Goal: Task Accomplishment & Management: Complete application form

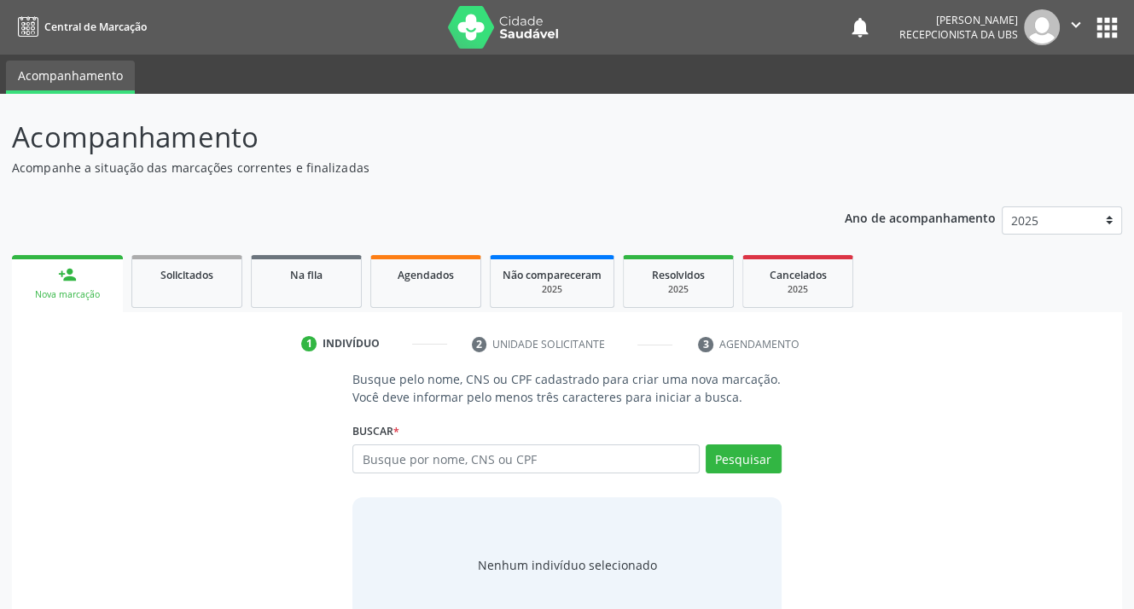
click at [437, 458] on input "text" at bounding box center [526, 459] width 347 height 29
type input "[PERSON_NAME]"
click at [744, 452] on button "Pesquisar" at bounding box center [744, 459] width 76 height 29
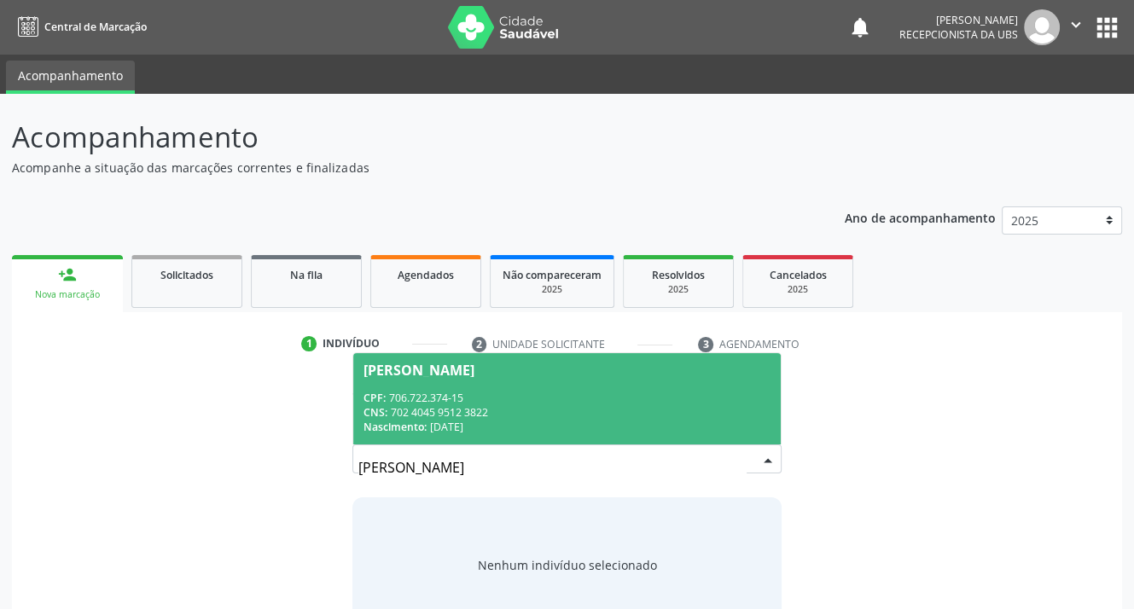
click at [388, 408] on span "CNS:" at bounding box center [376, 412] width 24 height 15
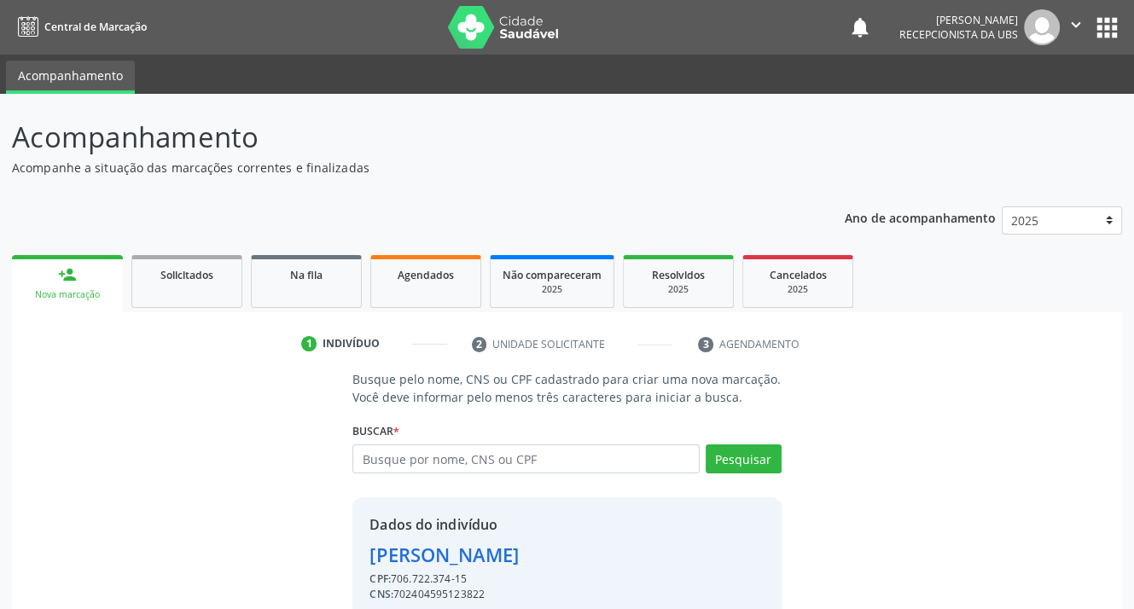
scroll to position [74, 0]
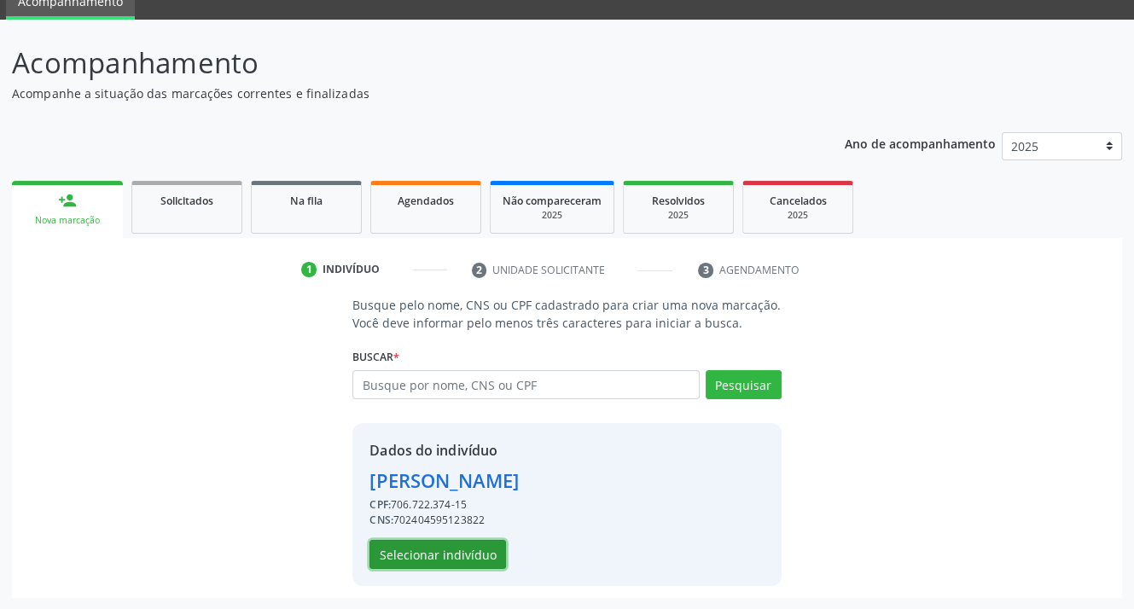
click at [409, 556] on button "Selecionar indivíduo" at bounding box center [438, 554] width 137 height 29
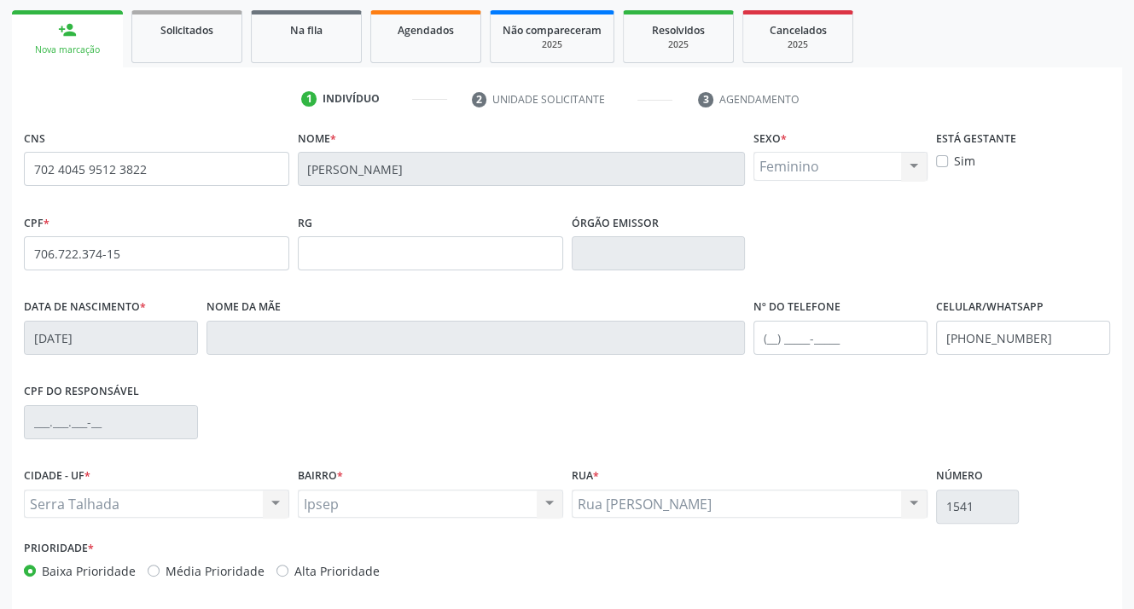
scroll to position [316, 0]
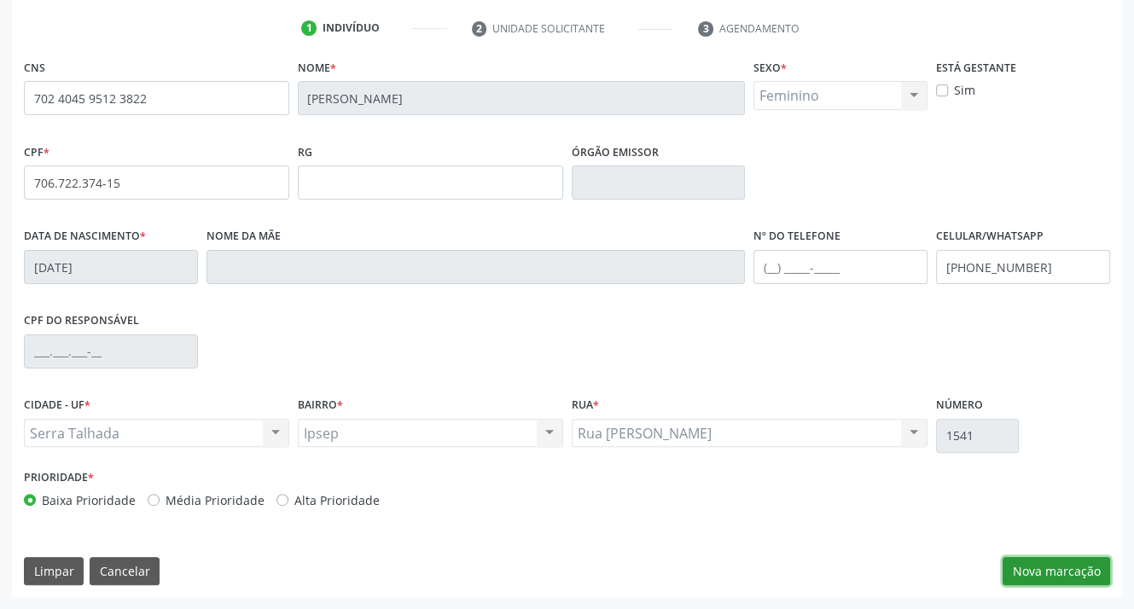
click at [1067, 567] on button "Nova marcação" at bounding box center [1057, 571] width 108 height 29
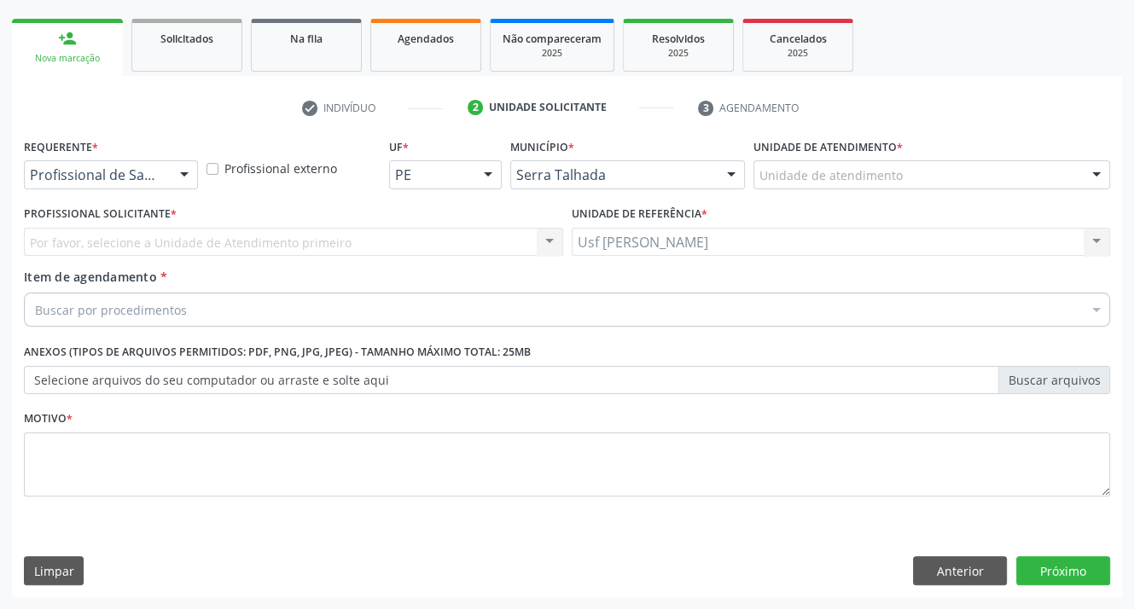
scroll to position [236, 0]
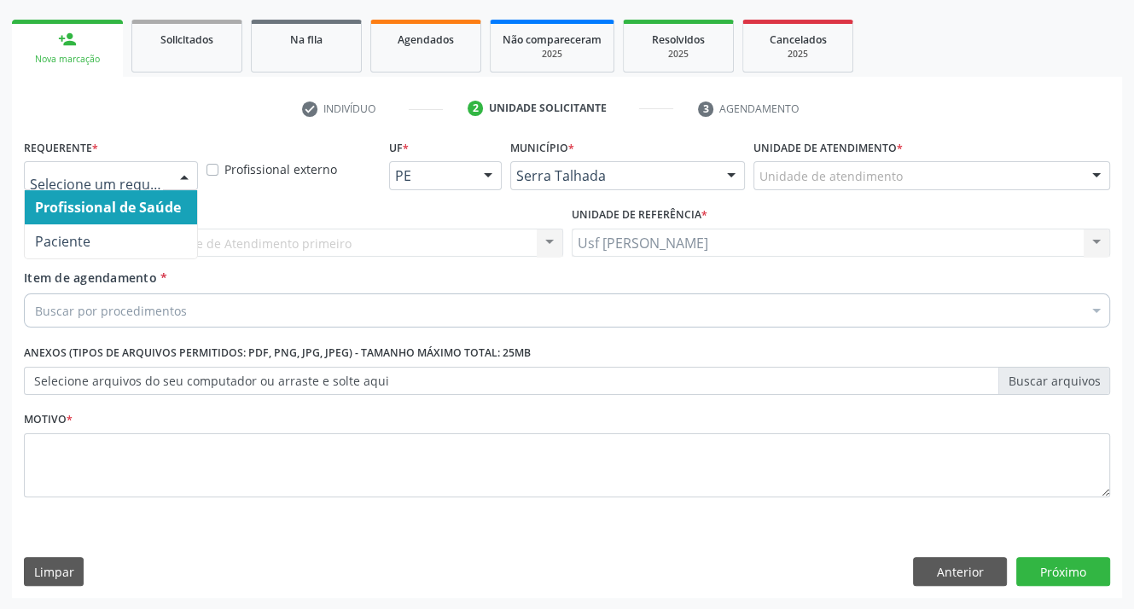
click at [188, 172] on div at bounding box center [185, 176] width 26 height 29
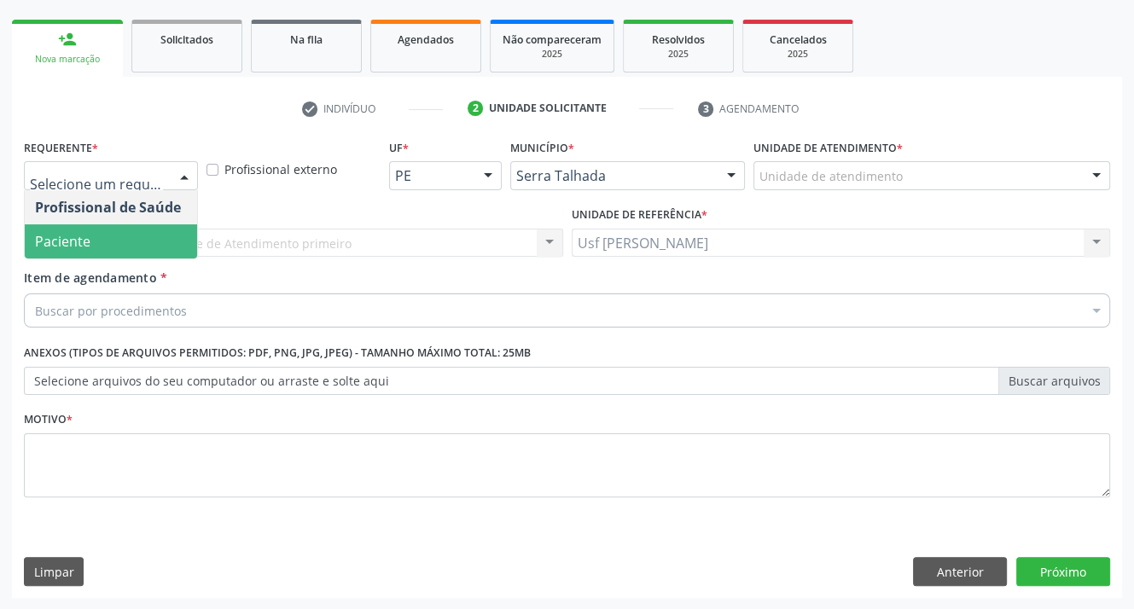
click at [84, 234] on span "Paciente" at bounding box center [62, 241] width 55 height 19
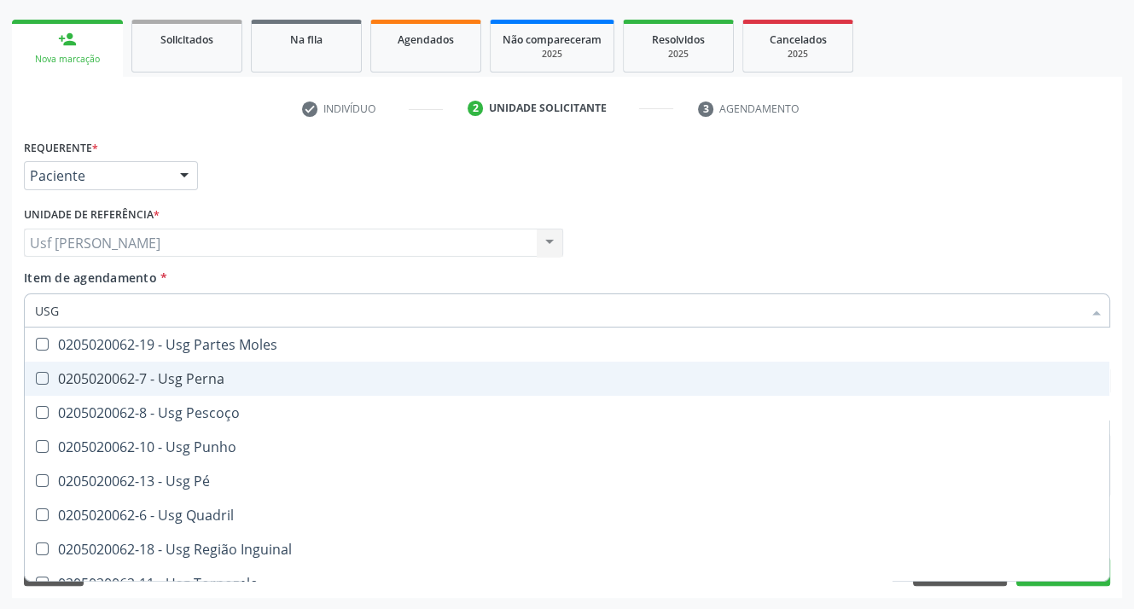
scroll to position [395, 0]
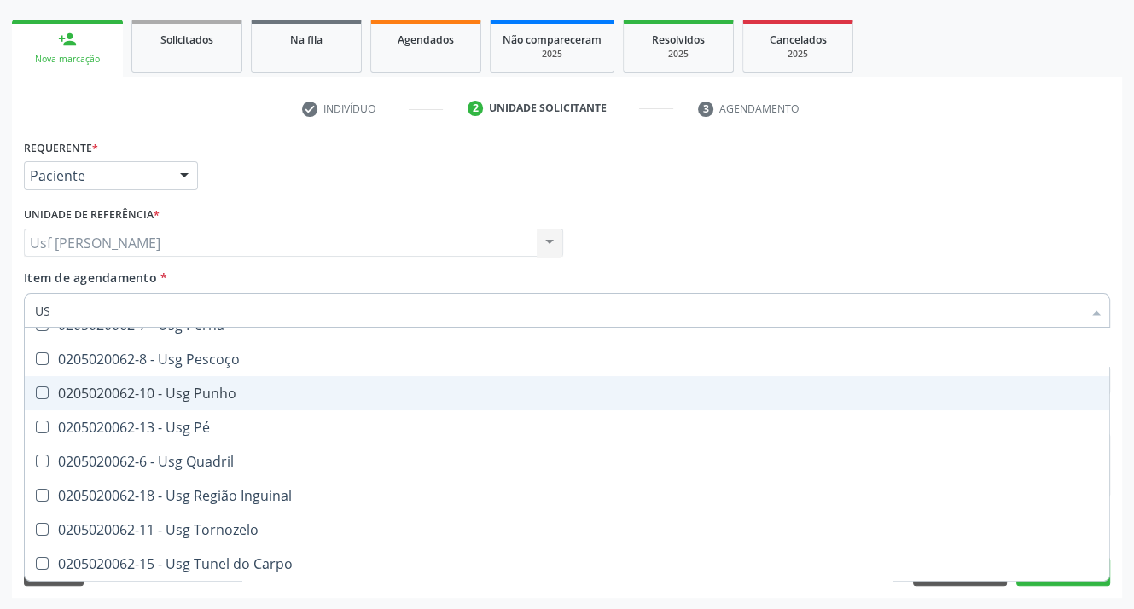
type input "U"
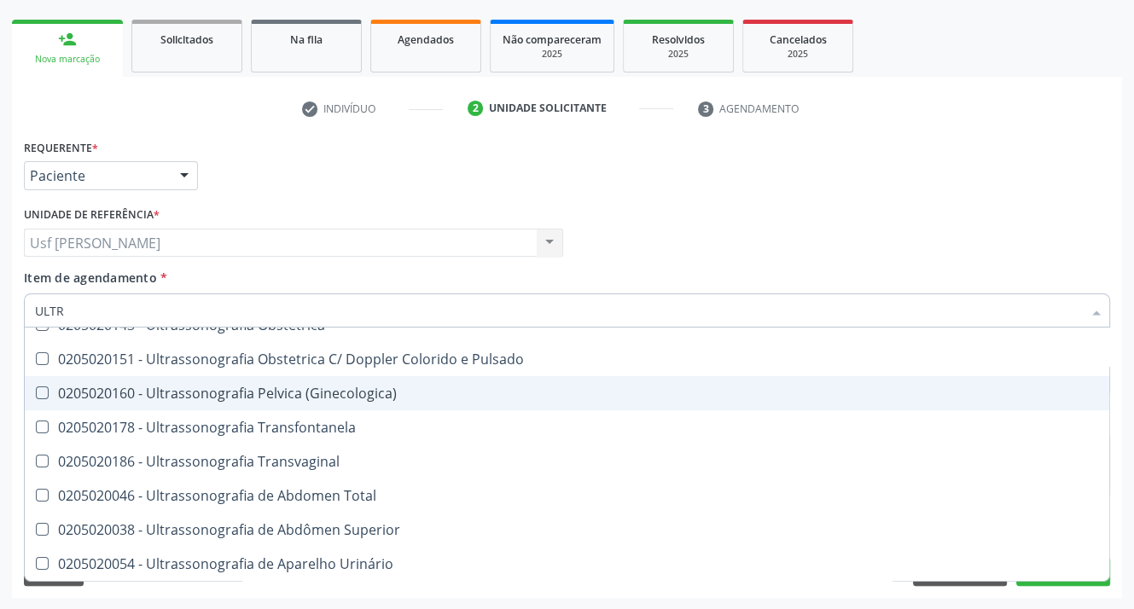
type input "ULTRA"
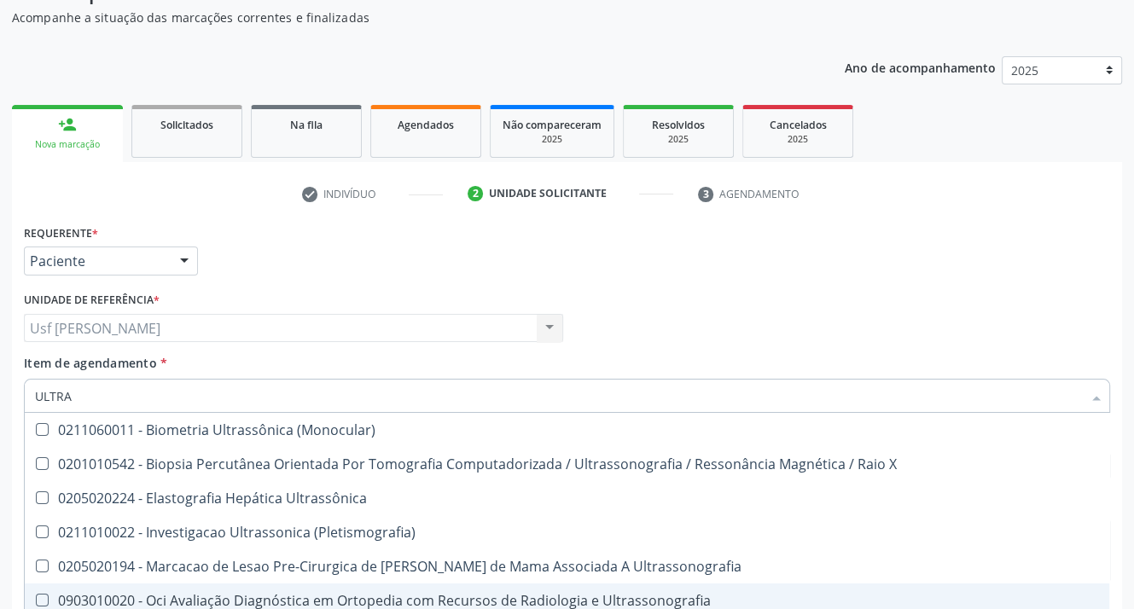
scroll to position [65, 0]
